Goal: Task Accomplishment & Management: Use online tool/utility

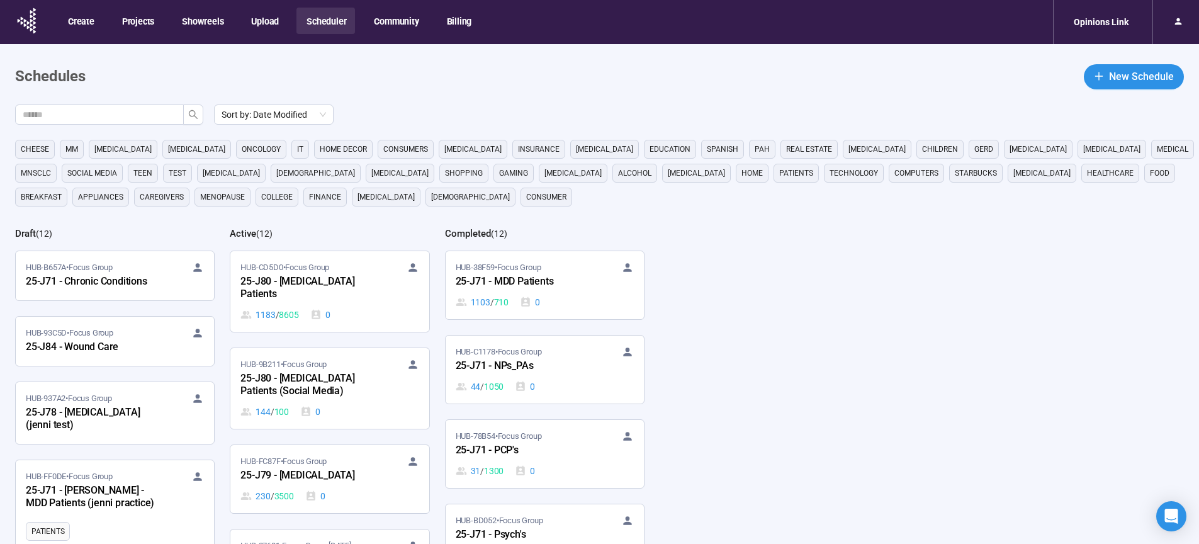
click at [401, 72] on header "Schedules New Schedule" at bounding box center [599, 76] width 1169 height 25
click at [96, 111] on input "text" at bounding box center [94, 115] width 143 height 14
type input "**"
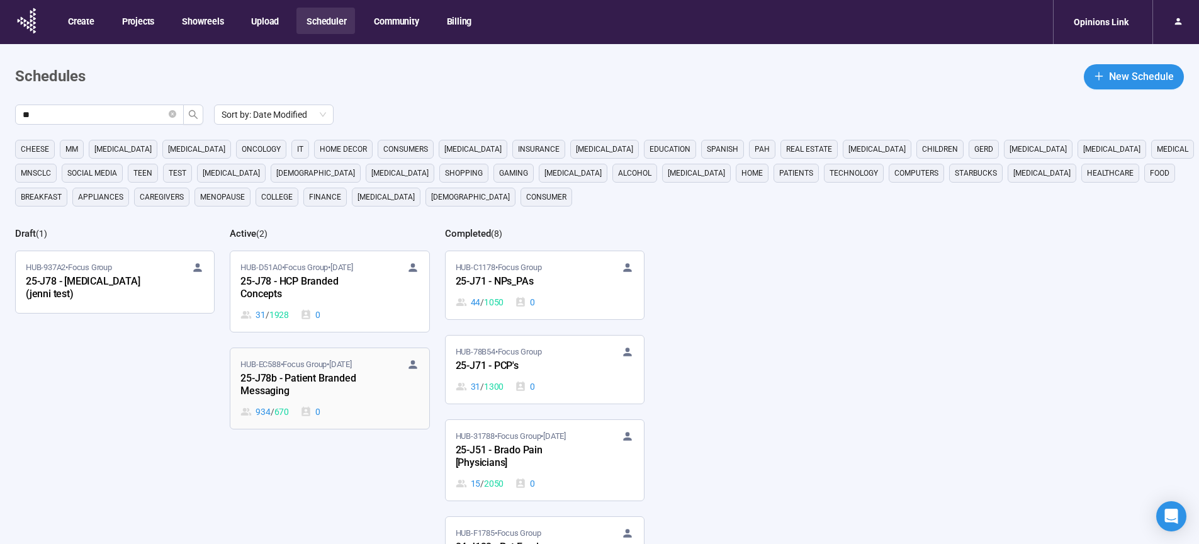
click at [294, 383] on div "25-J78b - Patient Branded Messaging" at bounding box center [309, 385] width 138 height 29
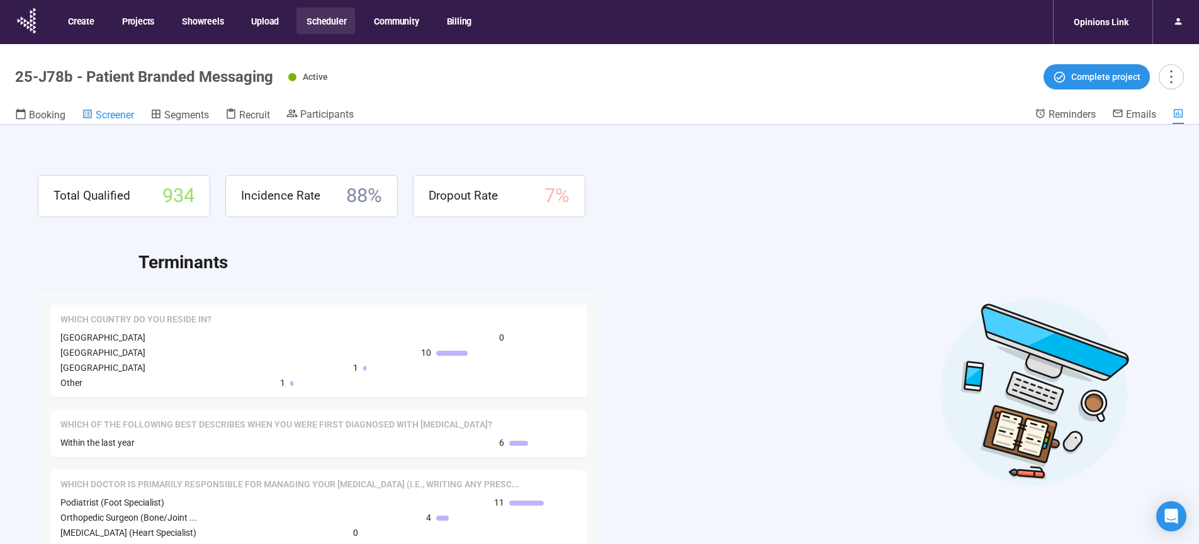
click at [118, 115] on span "Screener" at bounding box center [115, 115] width 38 height 12
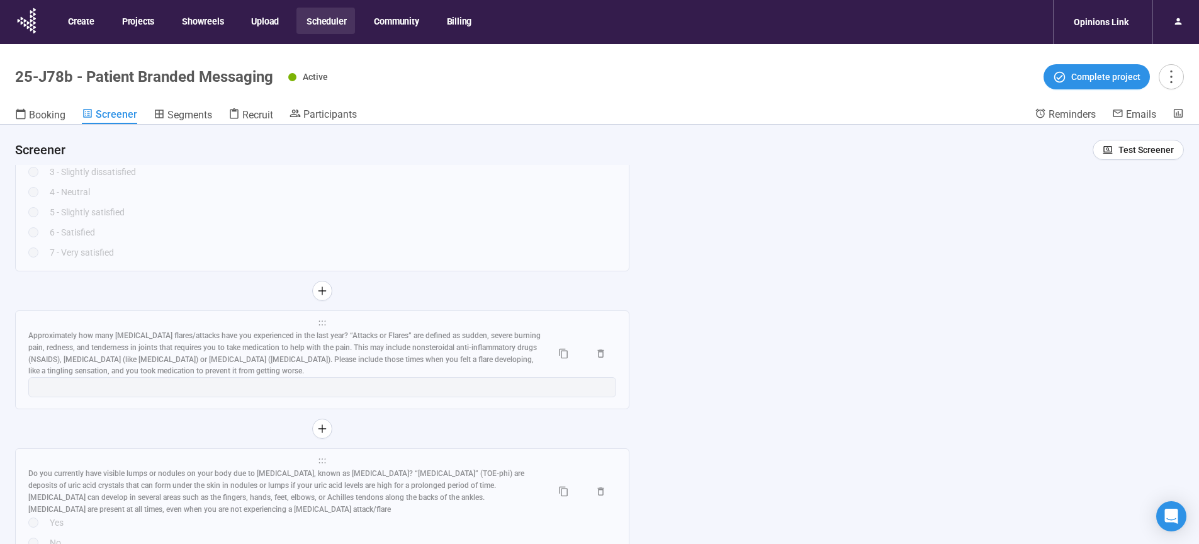
scroll to position [4545, 0]
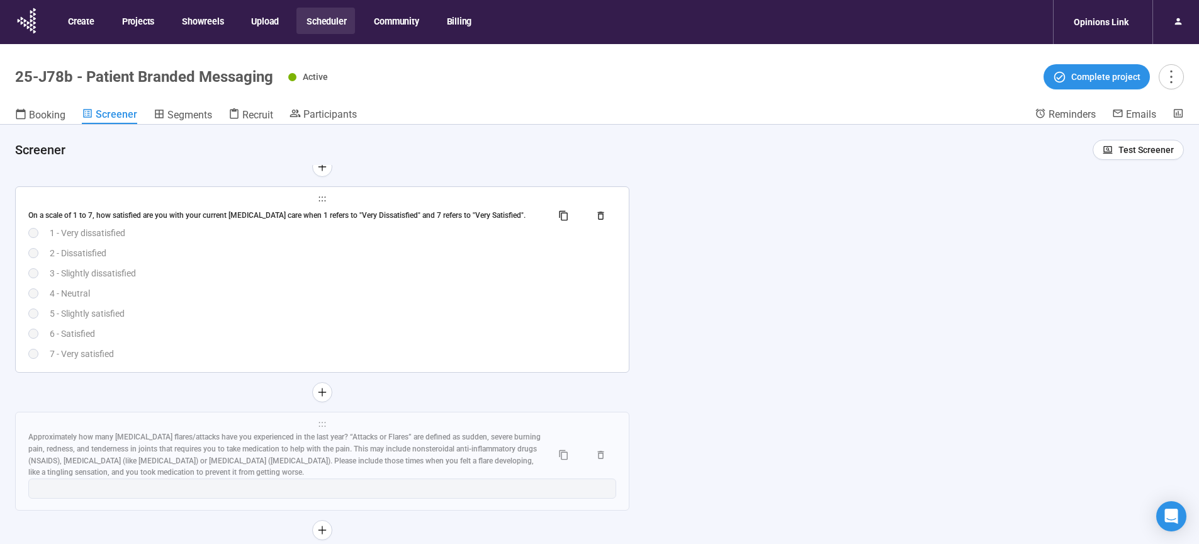
click at [341, 300] on div "4 - Neutral" at bounding box center [333, 293] width 566 height 14
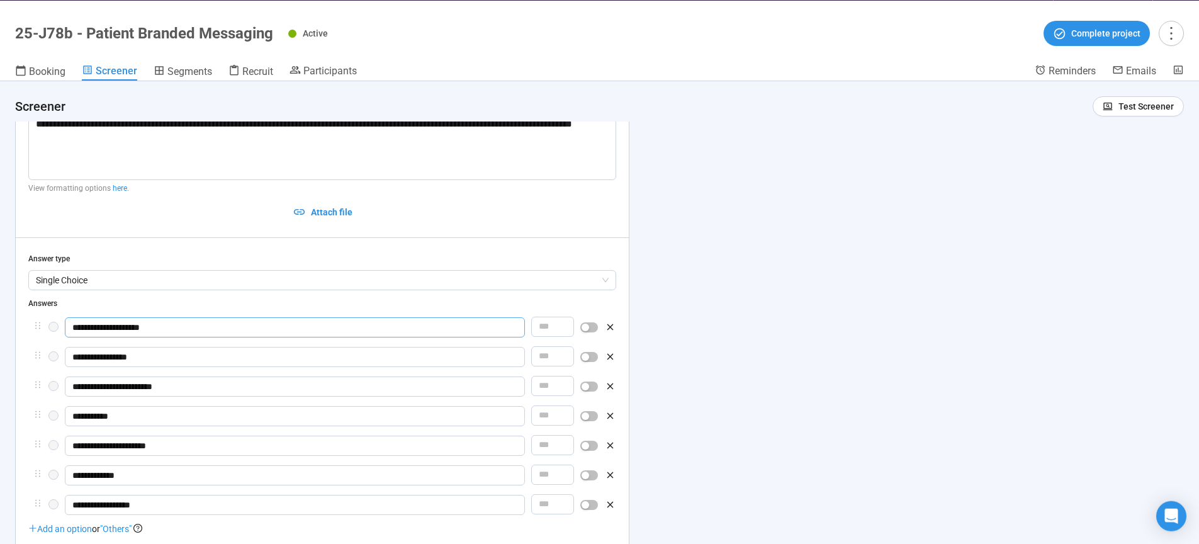
scroll to position [4383, 0]
